Goal: Information Seeking & Learning: Learn about a topic

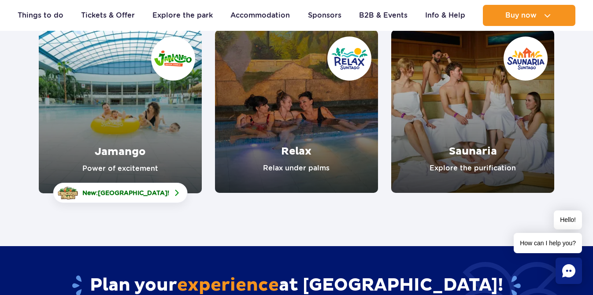
scroll to position [141, 0]
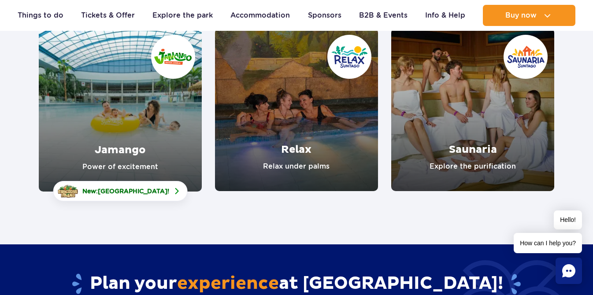
click at [442, 126] on link "Saunaria" at bounding box center [472, 109] width 163 height 163
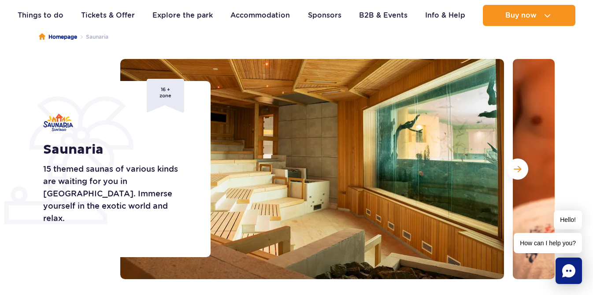
scroll to position [83, 0]
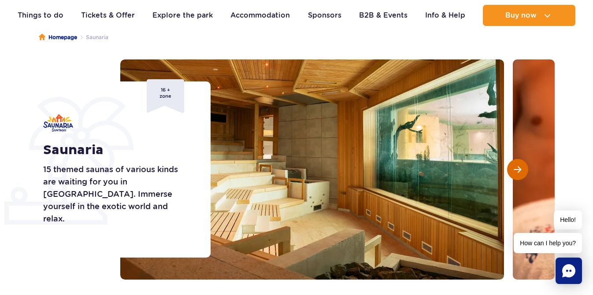
click at [513, 165] on button "Next slide" at bounding box center [517, 169] width 21 height 21
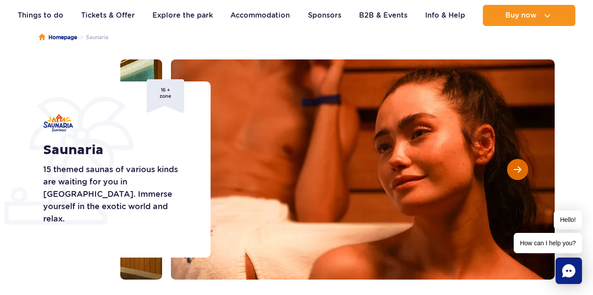
click at [513, 165] on button "Next slide" at bounding box center [517, 169] width 21 height 21
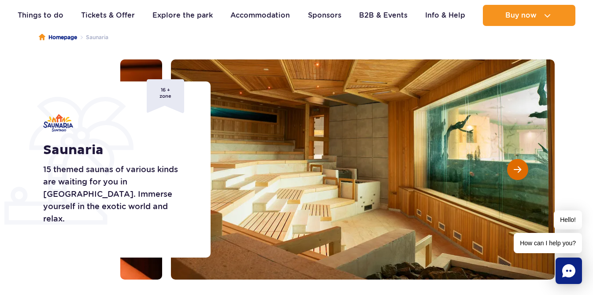
click at [513, 165] on button "Next slide" at bounding box center [517, 169] width 21 height 21
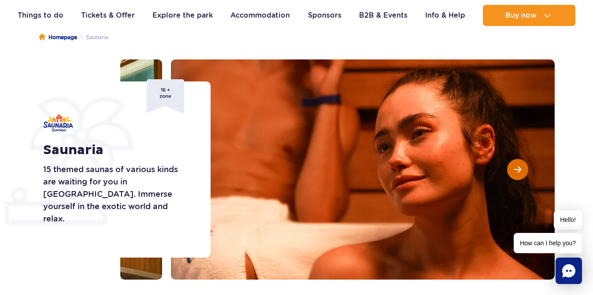
click at [513, 165] on button "Next slide" at bounding box center [517, 169] width 21 height 21
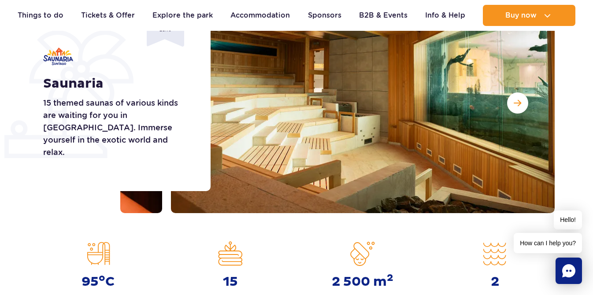
scroll to position [147, 0]
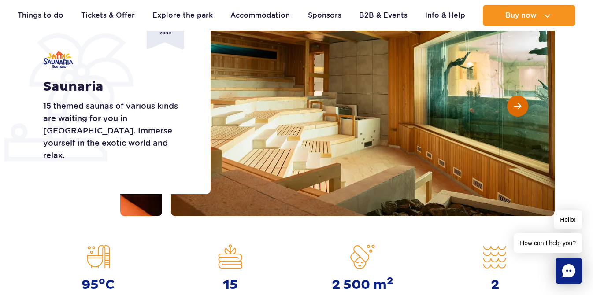
click at [512, 105] on button "Next slide" at bounding box center [517, 106] width 21 height 21
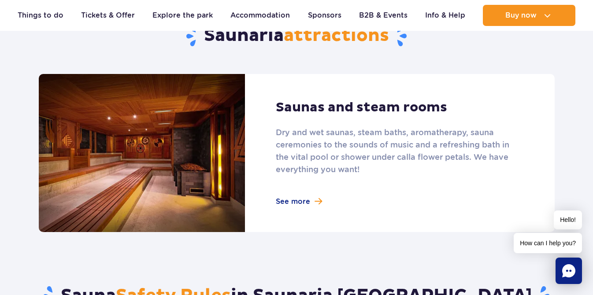
scroll to position [567, 0]
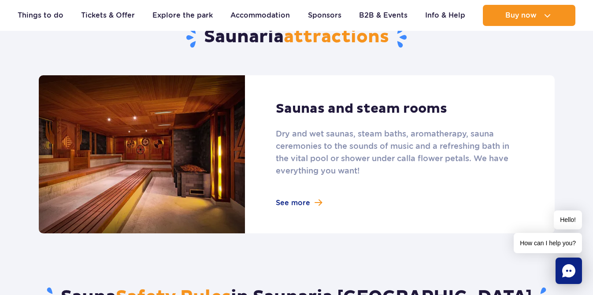
click at [291, 206] on link at bounding box center [297, 154] width 516 height 158
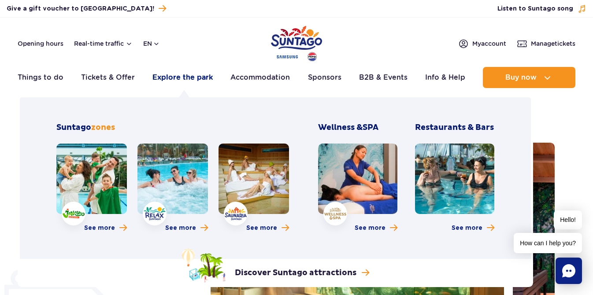
click at [176, 81] on link "Explore the park" at bounding box center [182, 77] width 60 height 21
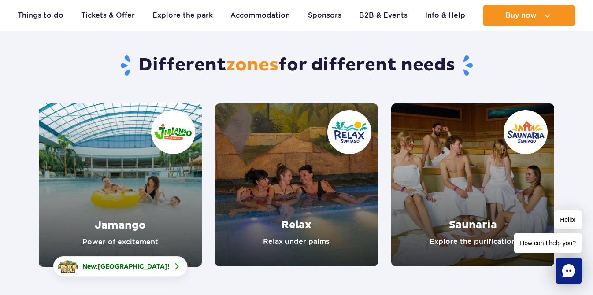
scroll to position [70, 0]
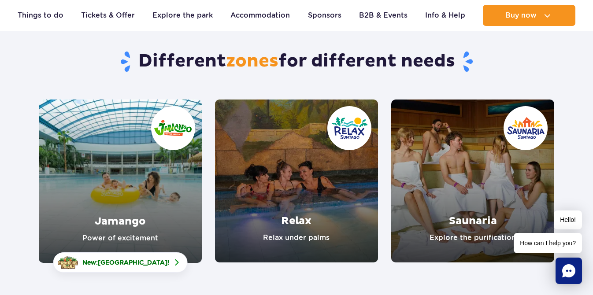
click at [296, 212] on link "Relax" at bounding box center [296, 181] width 163 height 163
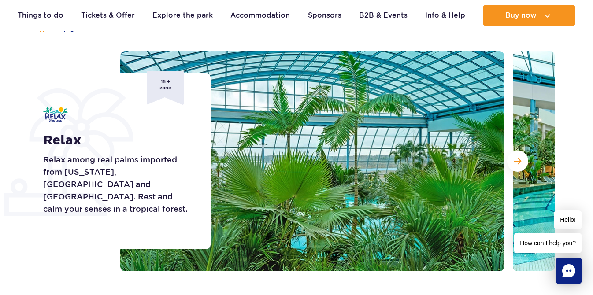
scroll to position [94, 0]
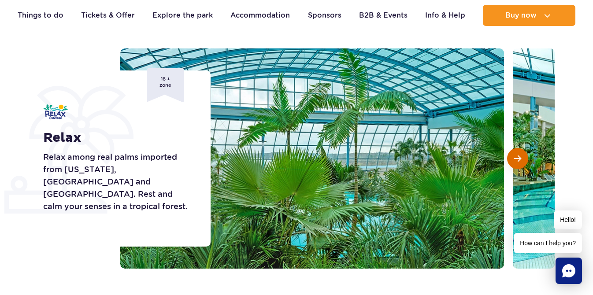
click at [511, 161] on button "Next slide" at bounding box center [517, 158] width 21 height 21
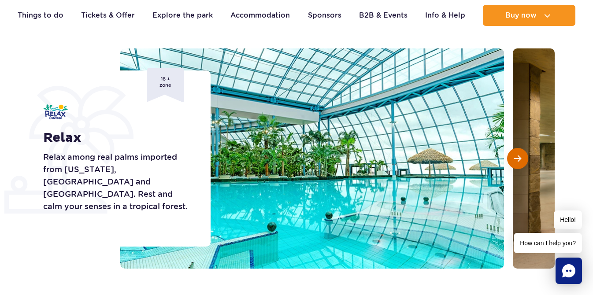
click at [511, 161] on button "Next slide" at bounding box center [517, 158] width 21 height 21
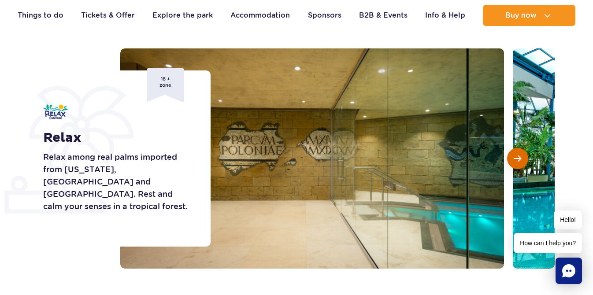
click at [511, 161] on button "Next slide" at bounding box center [517, 158] width 21 height 21
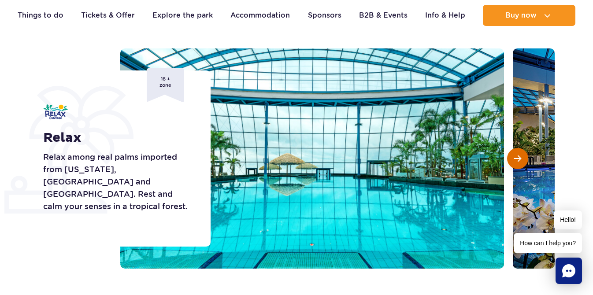
click at [511, 161] on button "Next slide" at bounding box center [517, 158] width 21 height 21
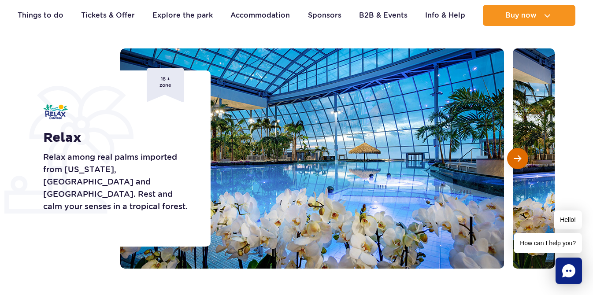
click at [511, 161] on button "Next slide" at bounding box center [517, 158] width 21 height 21
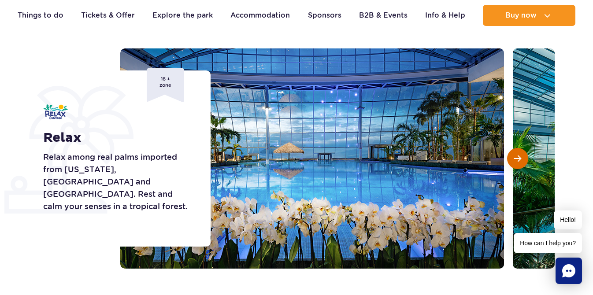
click at [511, 161] on button "Next slide" at bounding box center [517, 158] width 21 height 21
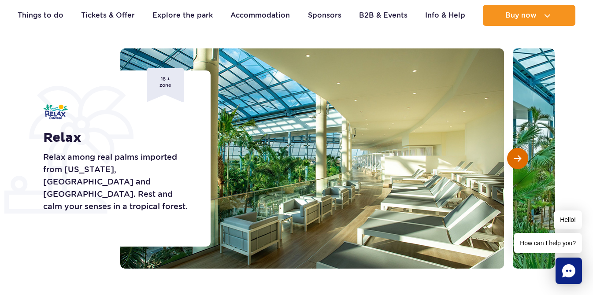
click at [511, 161] on button "Next slide" at bounding box center [517, 158] width 21 height 21
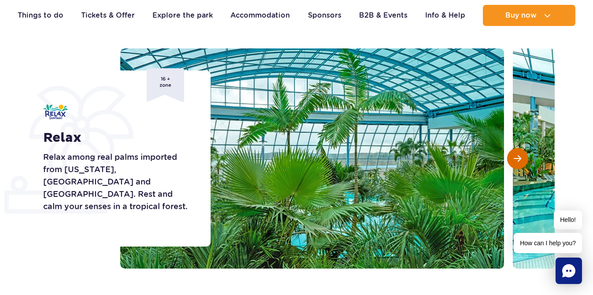
click at [511, 161] on button "Next slide" at bounding box center [517, 158] width 21 height 21
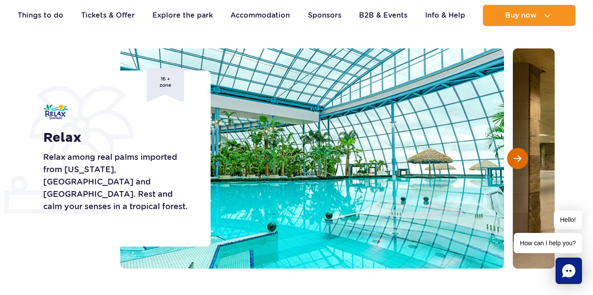
click at [511, 161] on button "Next slide" at bounding box center [517, 158] width 21 height 21
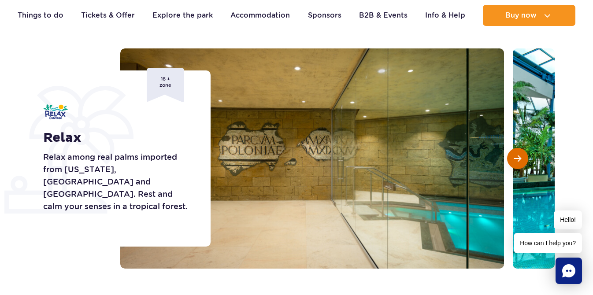
click at [511, 161] on button "Next slide" at bounding box center [517, 158] width 21 height 21
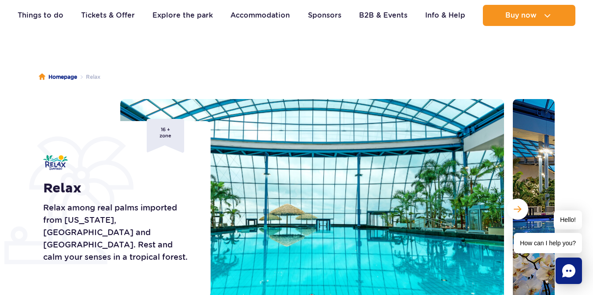
scroll to position [0, 0]
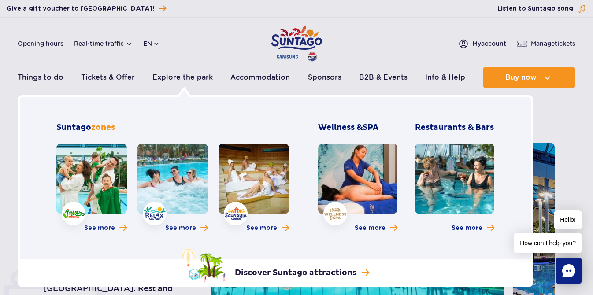
click at [93, 173] on link at bounding box center [91, 179] width 71 height 71
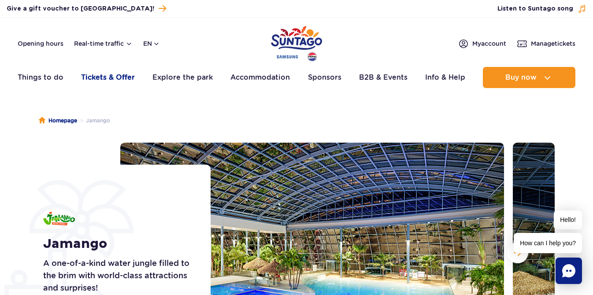
click at [123, 74] on link "Tickets & Offer" at bounding box center [108, 77] width 54 height 21
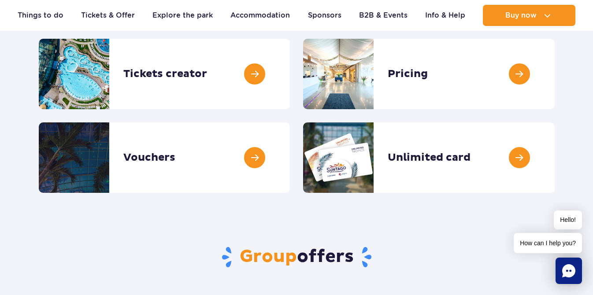
scroll to position [131, 0]
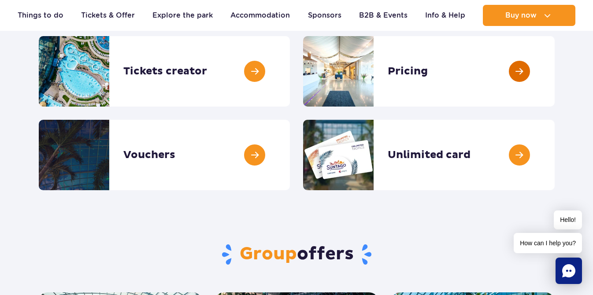
click at [555, 93] on link at bounding box center [555, 71] width 0 height 71
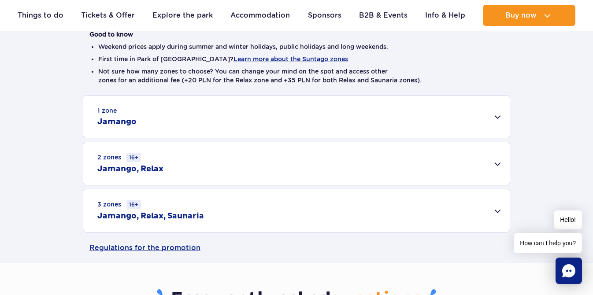
scroll to position [235, 0]
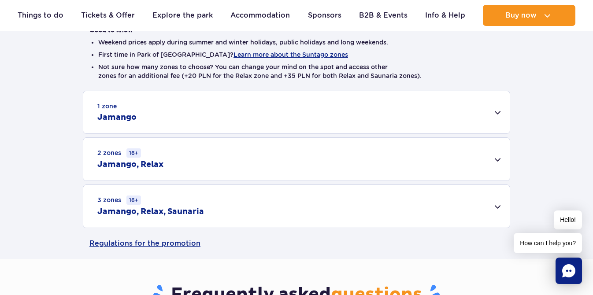
click at [477, 204] on div "3 zones 16+ Jamango, Relax, Saunaria" at bounding box center [296, 206] width 427 height 43
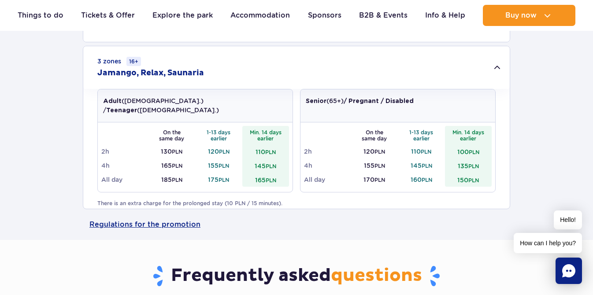
scroll to position [375, 0]
